Goal: Information Seeking & Learning: Find specific fact

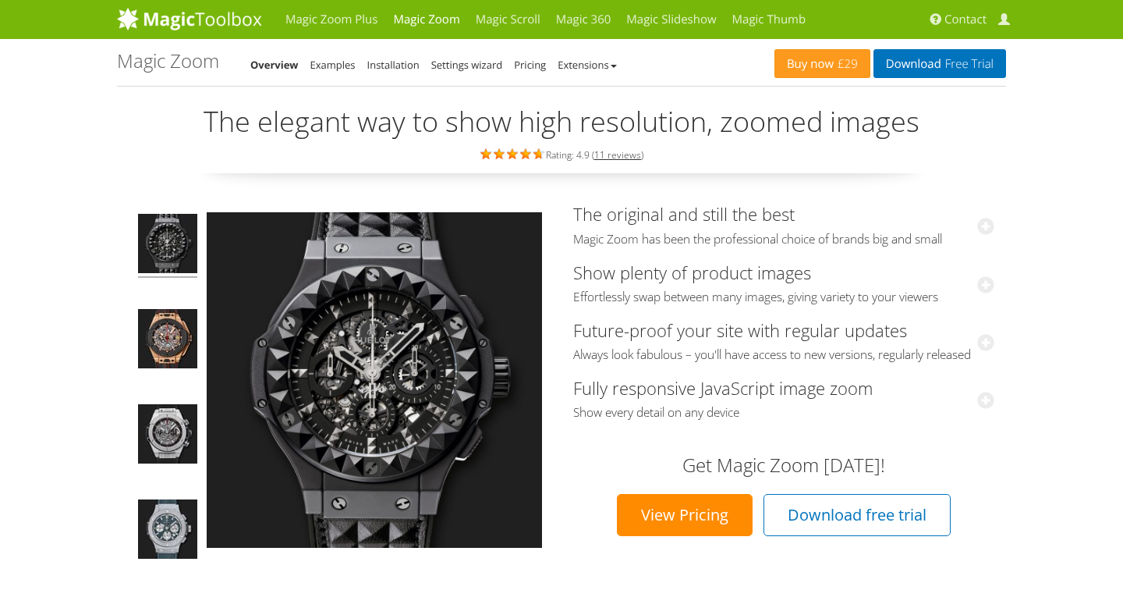
click at [172, 66] on h1 "Magic Zoom" at bounding box center [168, 61] width 102 height 20
click at [186, 22] on img at bounding box center [189, 18] width 145 height 23
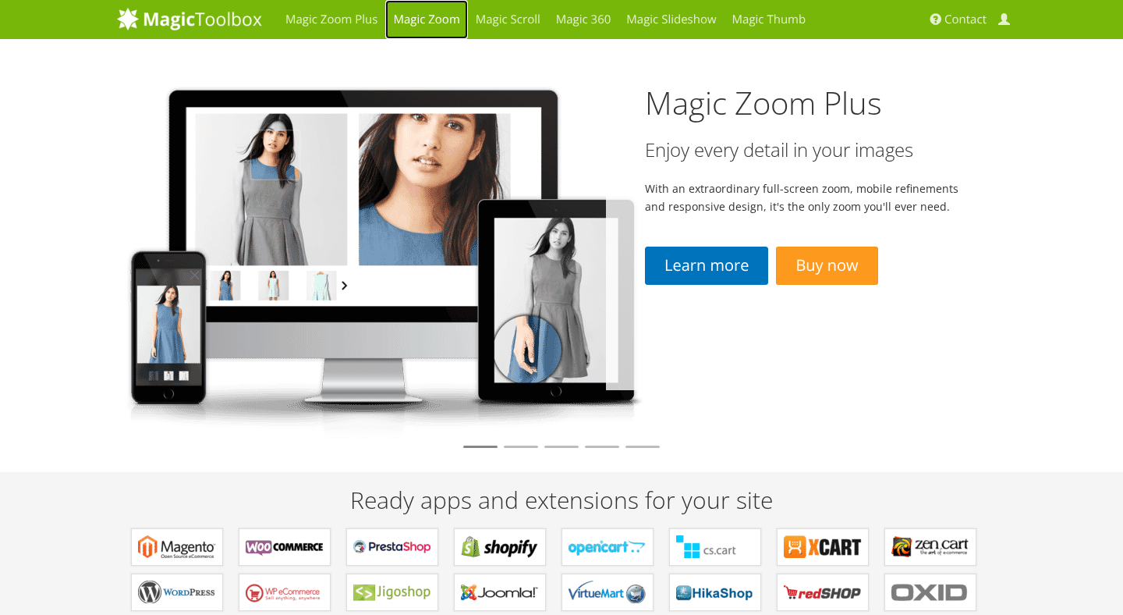
click at [420, 16] on link "Magic Zoom" at bounding box center [426, 19] width 82 height 39
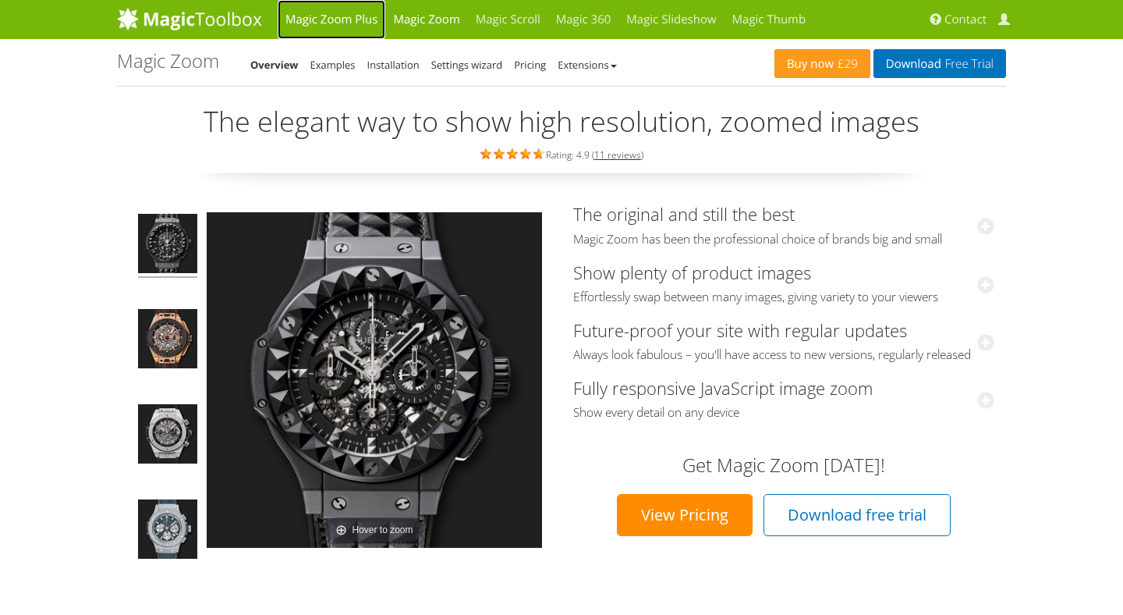
click at [340, 18] on link "Magic Zoom Plus" at bounding box center [332, 19] width 108 height 39
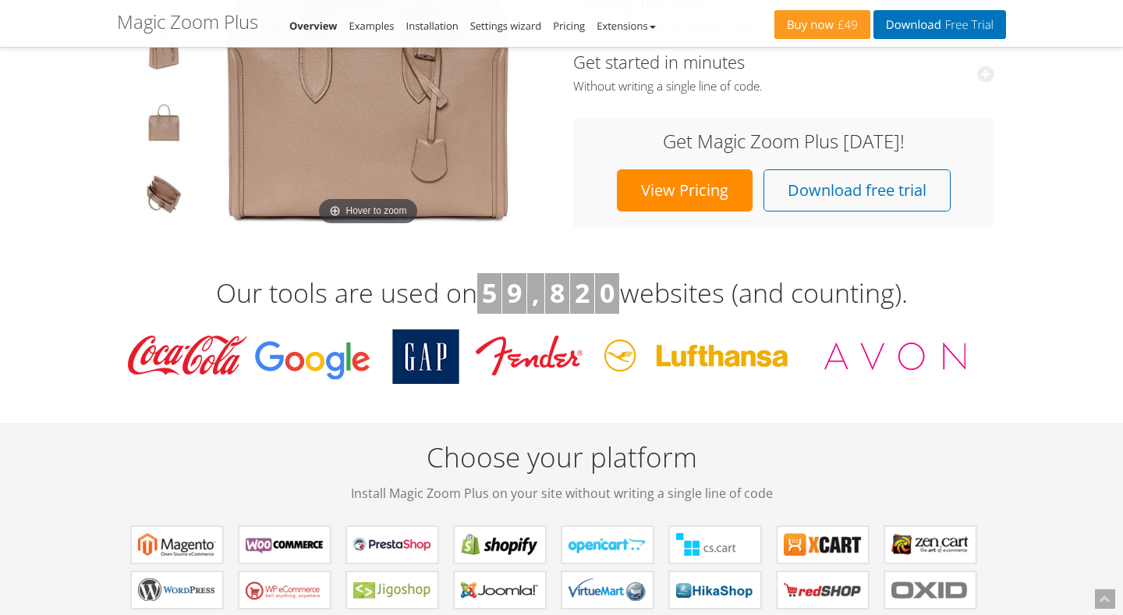
scroll to position [354, 0]
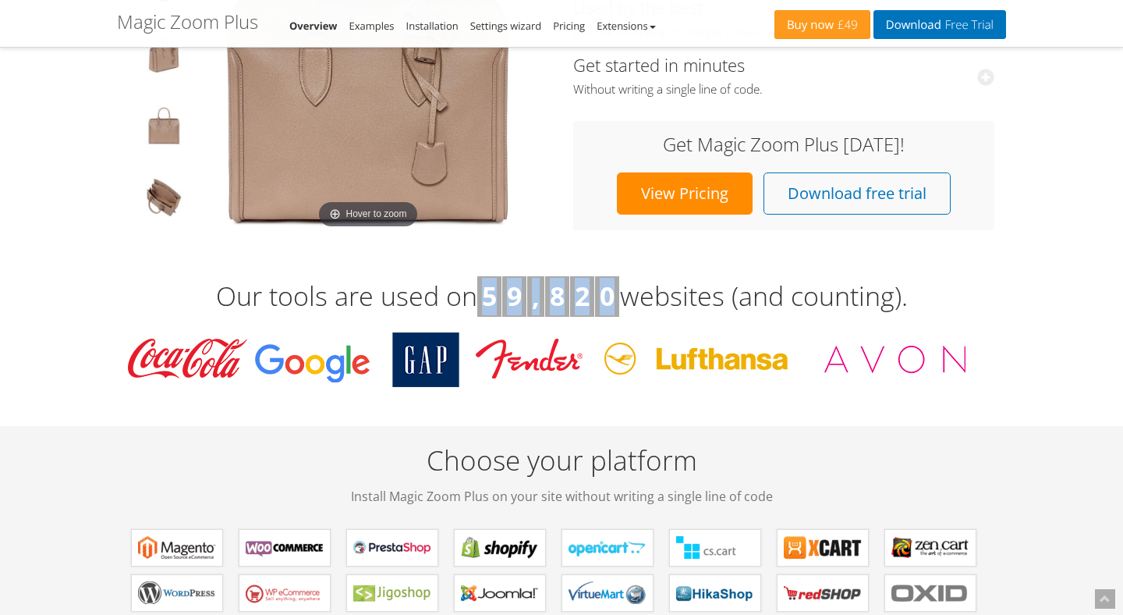
drag, startPoint x: 481, startPoint y: 287, endPoint x: 617, endPoint y: 287, distance: 135.7
click at [617, 287] on span "5 9 , 8 2 0" at bounding box center [548, 296] width 143 height 36
copy span "5 9 , 8 2 0"
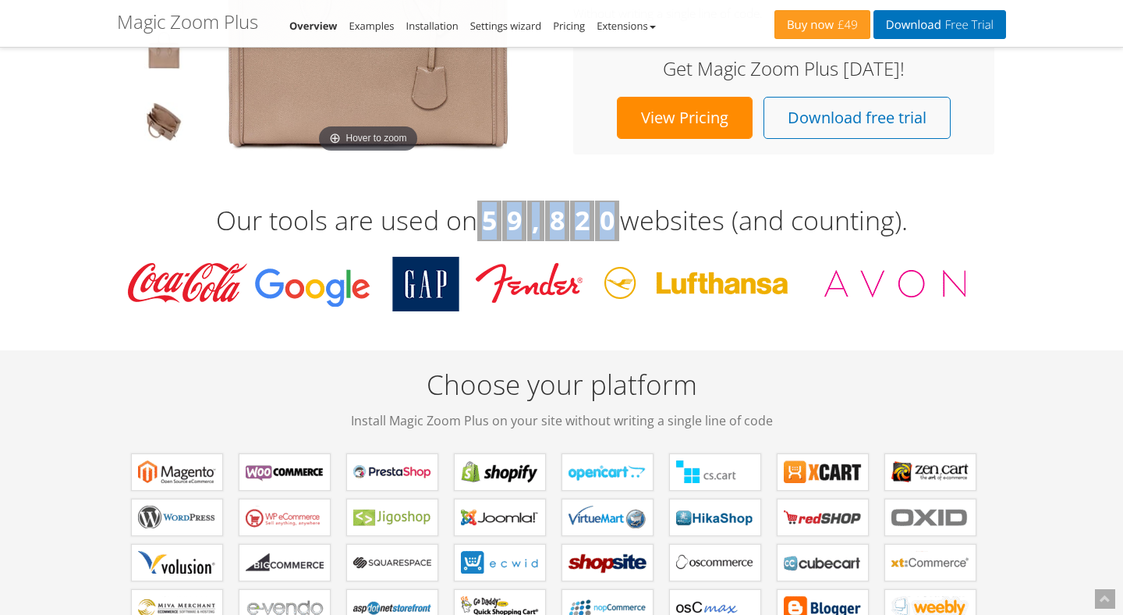
scroll to position [457, 0]
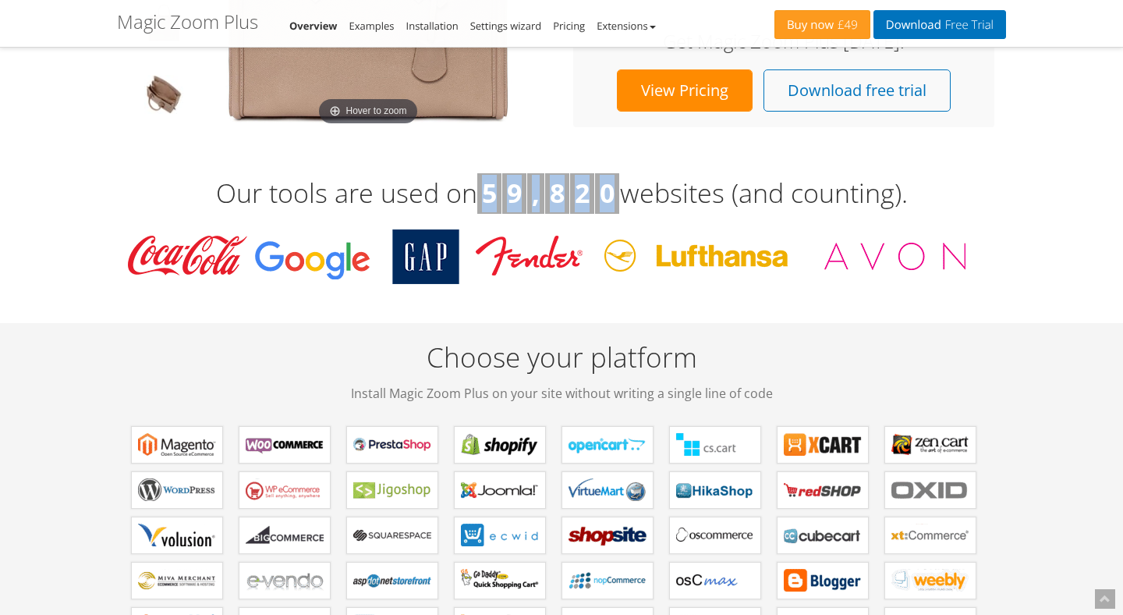
copy span "5 9 , 8 2 0"
click at [1006, 293] on div "Our tools are used on 5 9 , 8 2 0 websites (and counting)." at bounding box center [561, 240] width 913 height 165
